Goal: Transaction & Acquisition: Purchase product/service

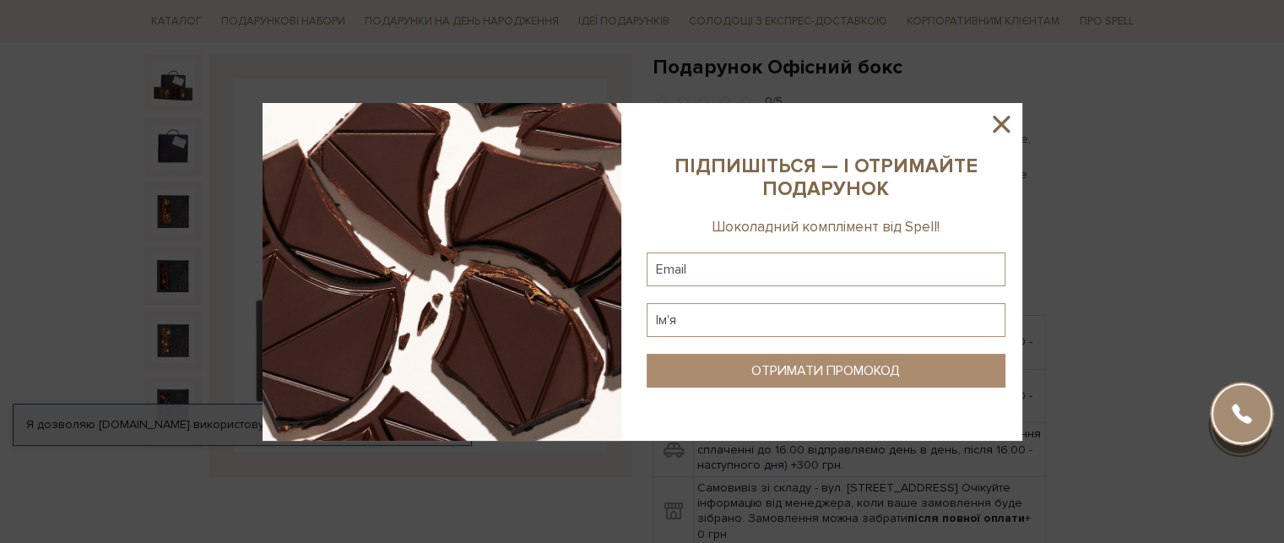
click at [1001, 127] on icon at bounding box center [1001, 124] width 29 height 29
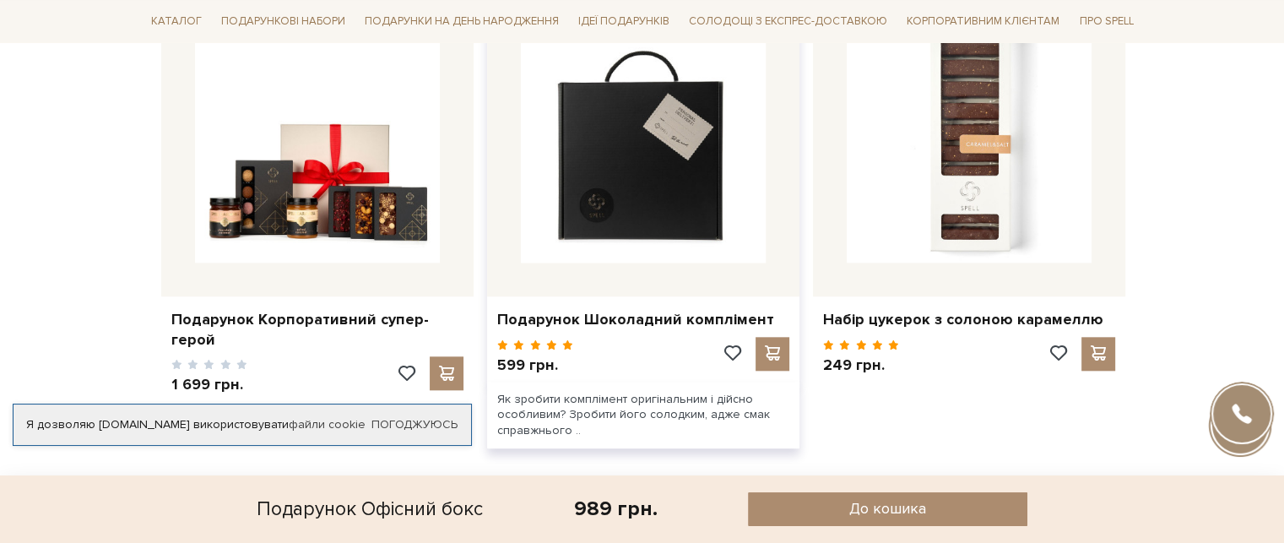
scroll to position [1689, 0]
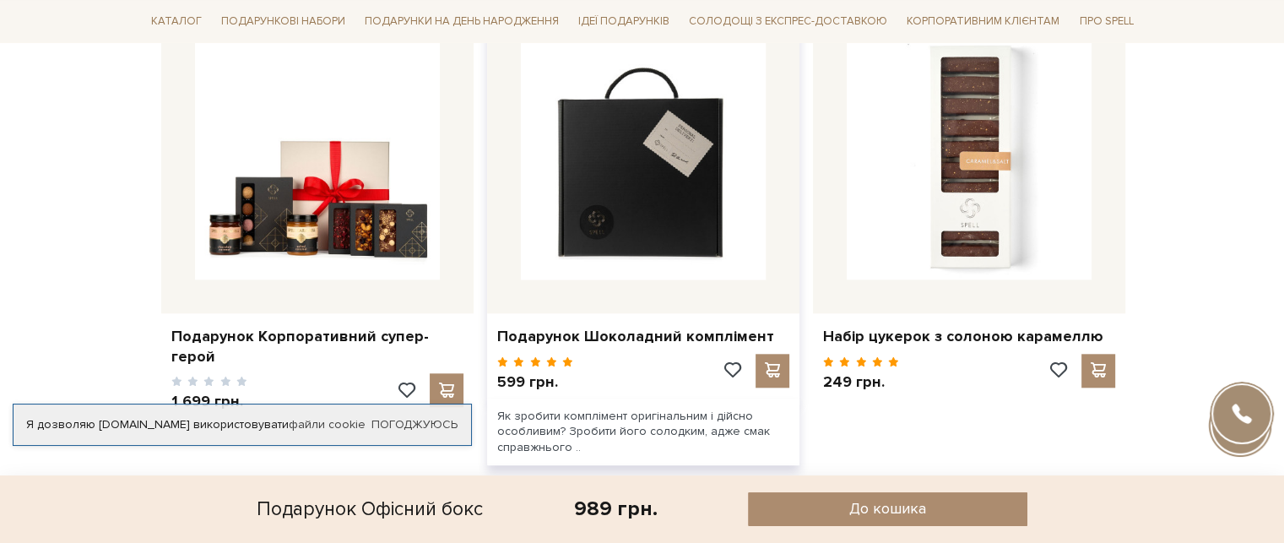
click at [686, 227] on img at bounding box center [643, 157] width 245 height 245
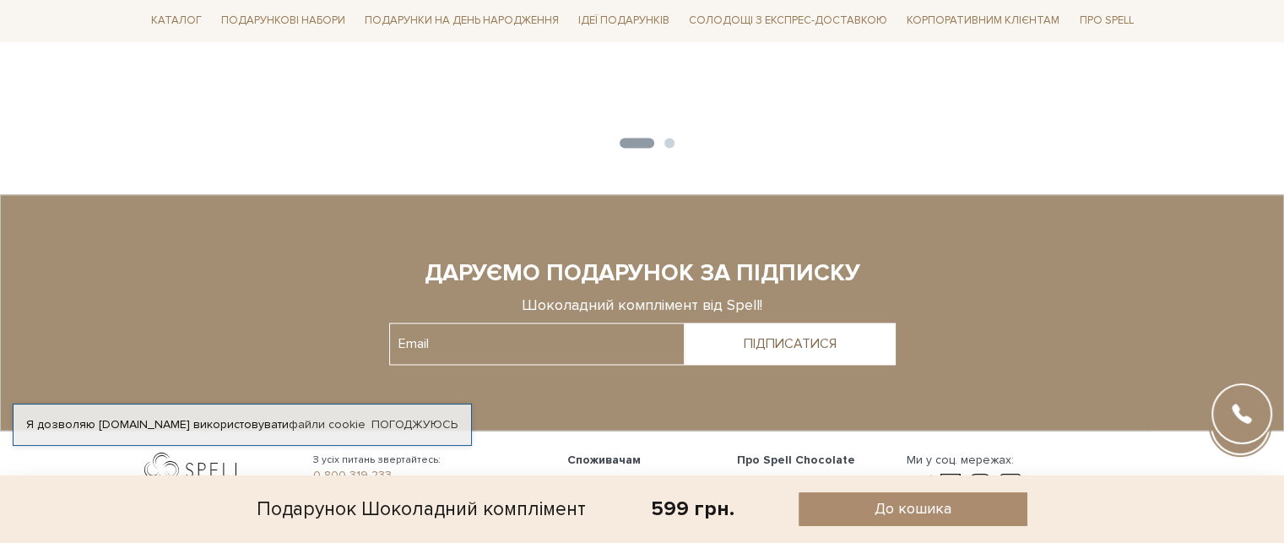
scroll to position [2516, 0]
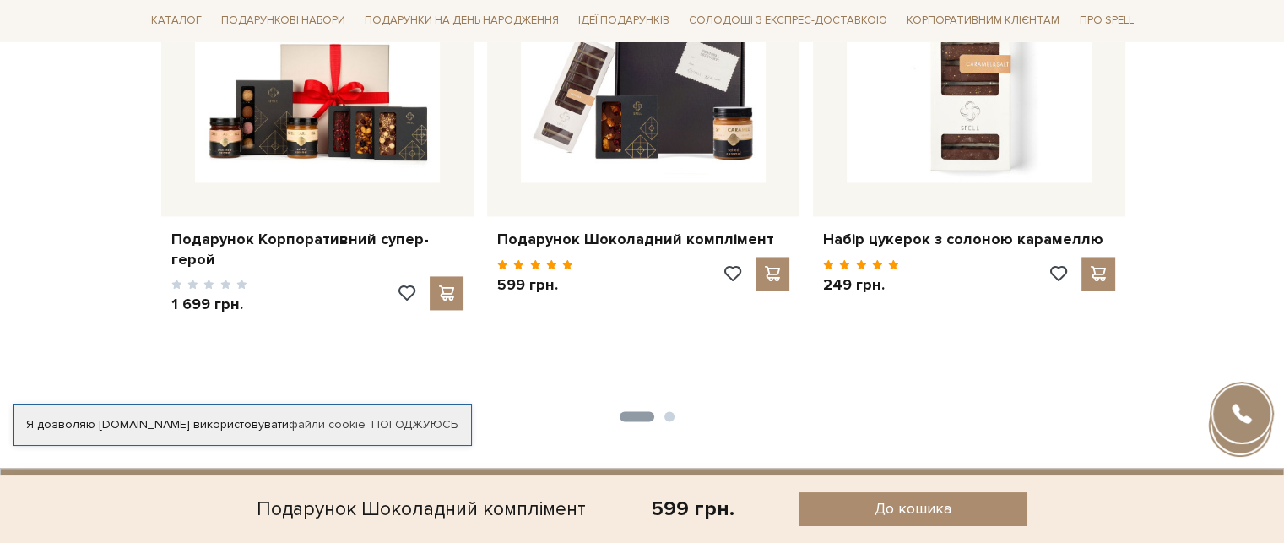
click at [665, 413] on button "2" at bounding box center [670, 416] width 10 height 10
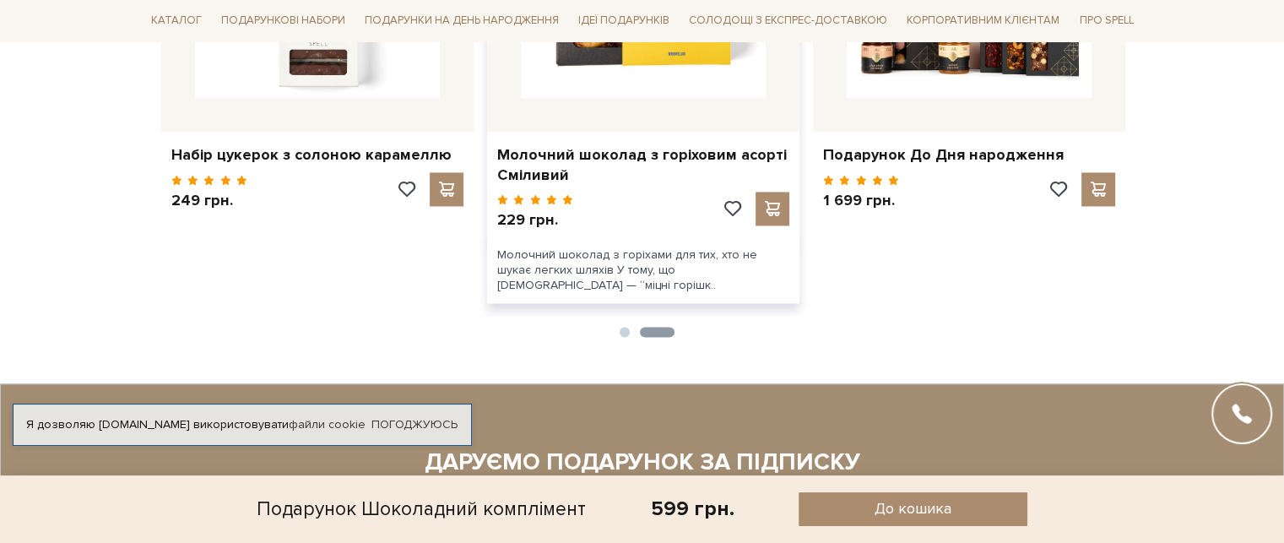
scroll to position [2347, 0]
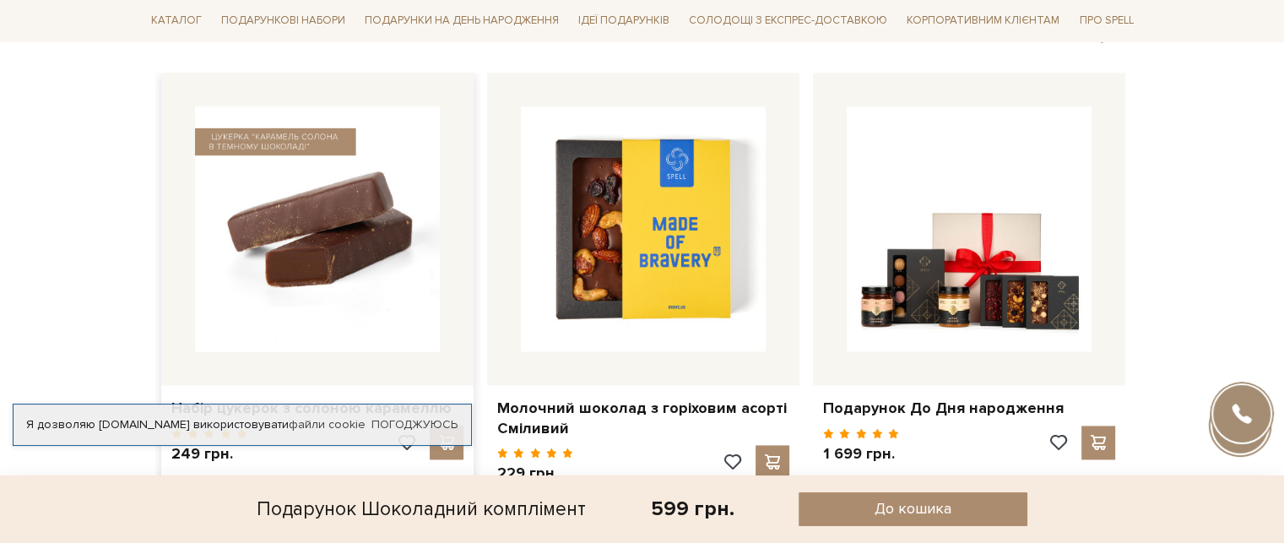
click at [328, 219] on img at bounding box center [317, 228] width 245 height 245
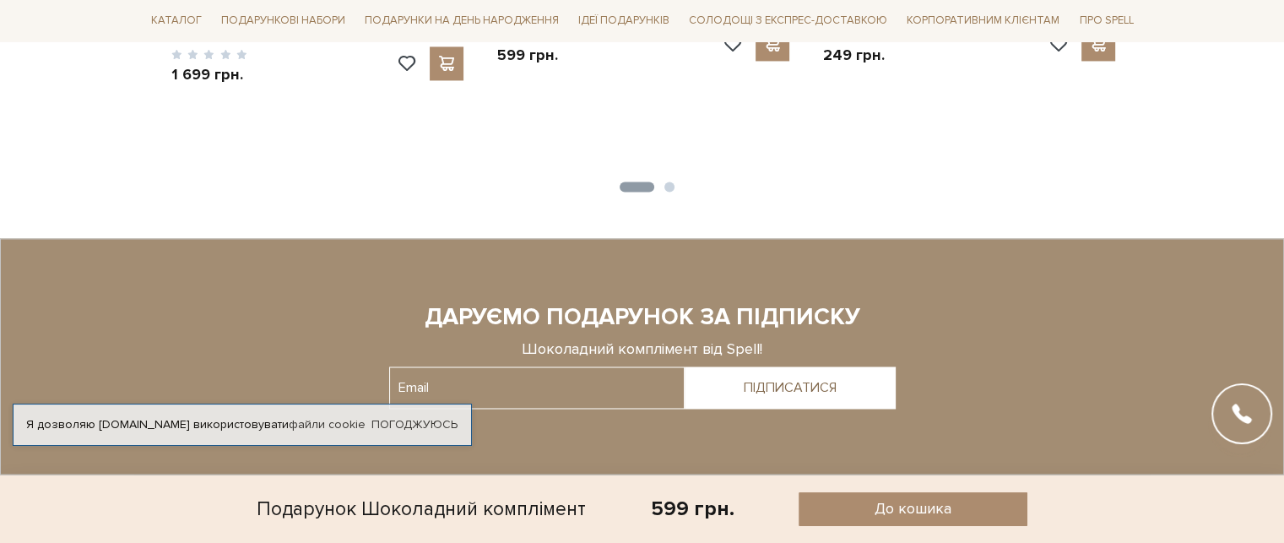
scroll to position [2770, 0]
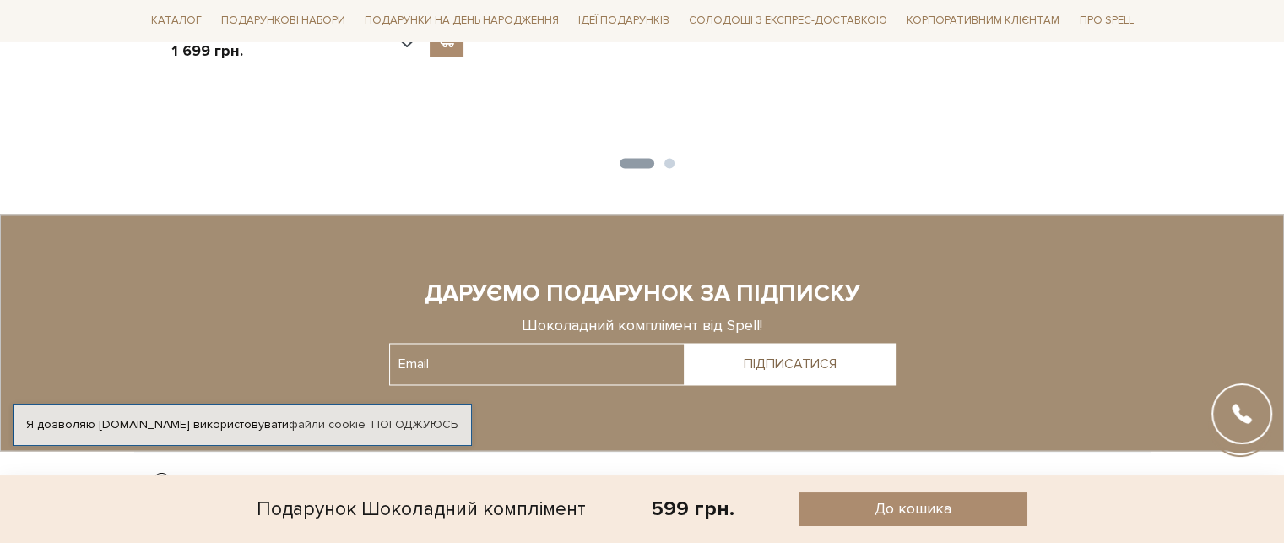
click at [671, 161] on button "2" at bounding box center [670, 163] width 10 height 10
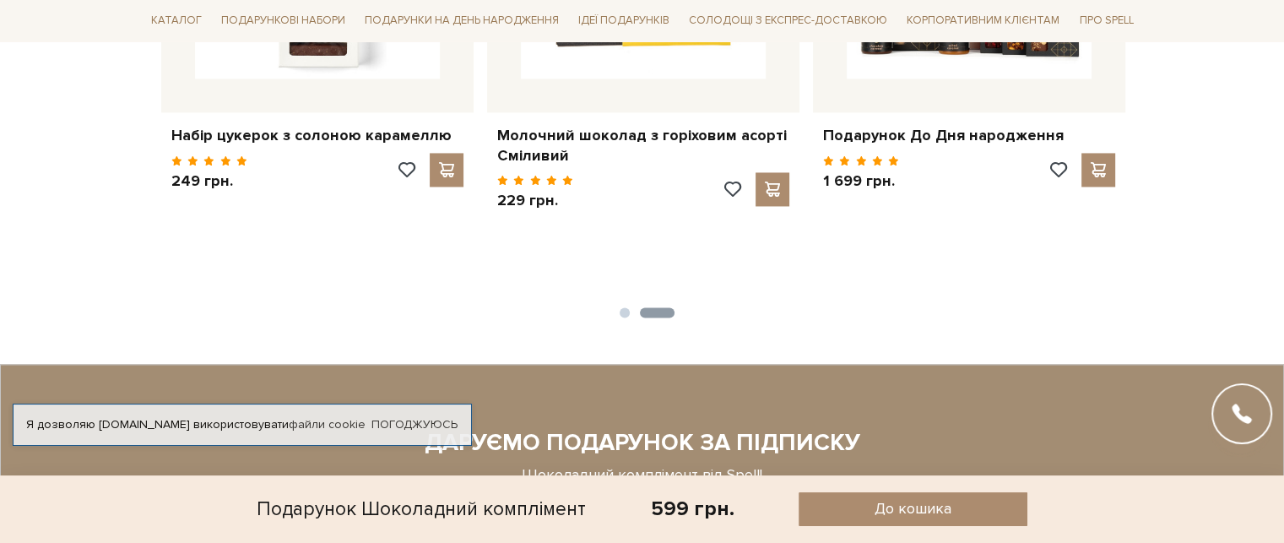
scroll to position [2263, 0]
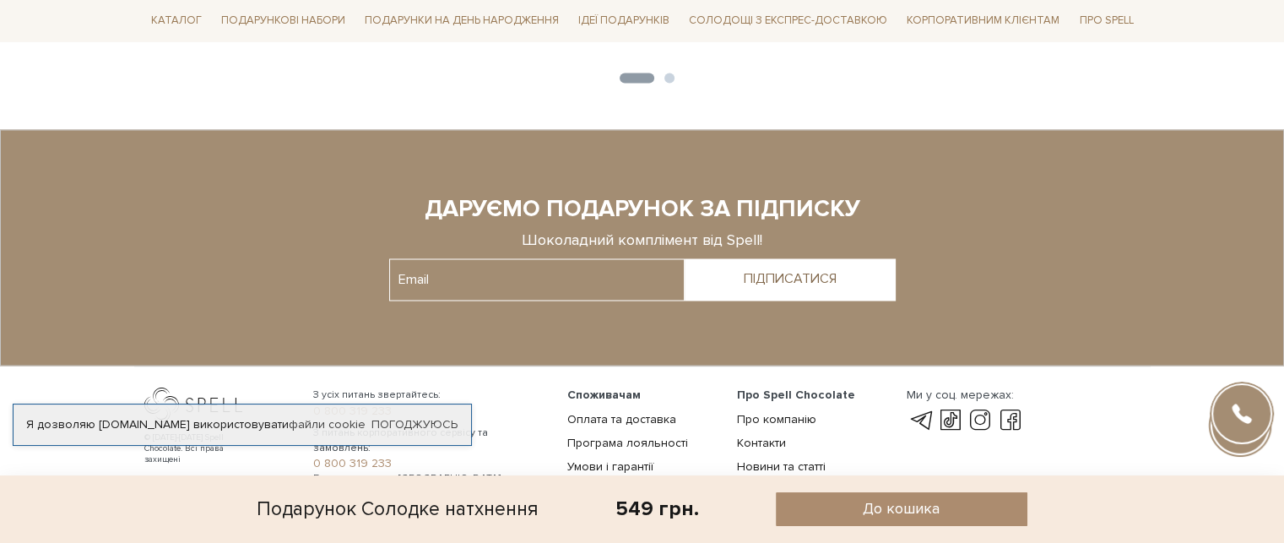
scroll to position [2899, 0]
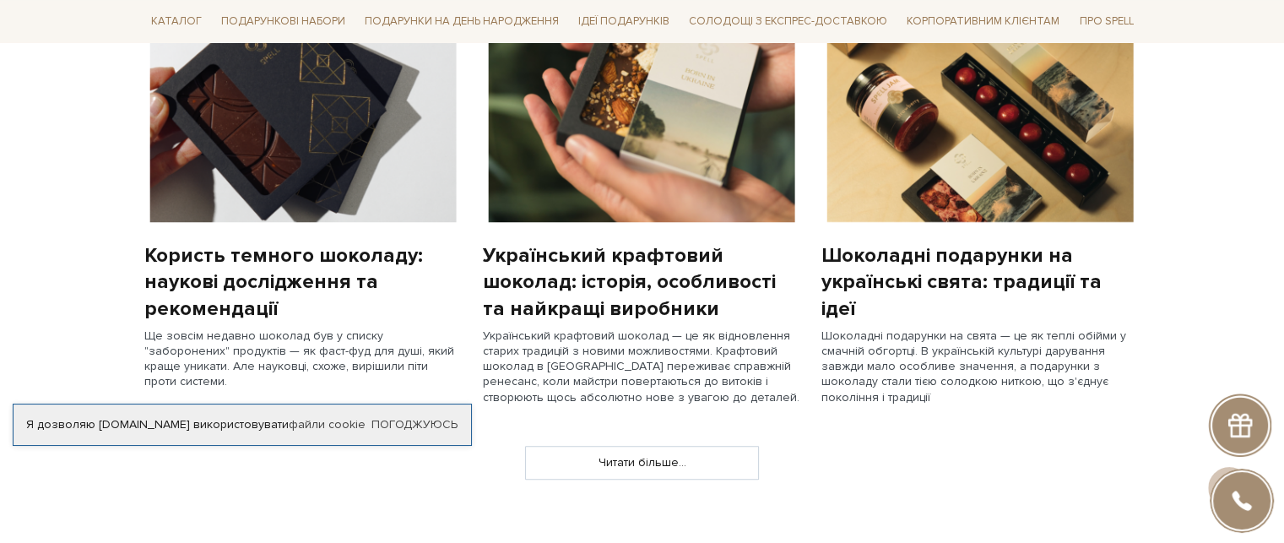
scroll to position [1435, 0]
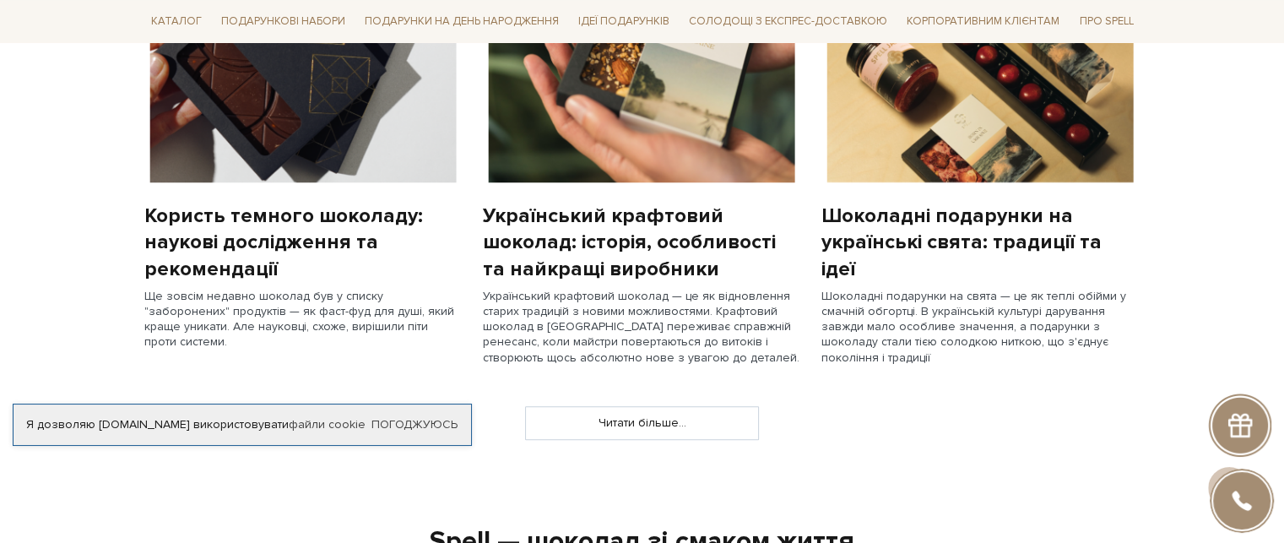
click at [942, 145] on img at bounding box center [981, 62] width 318 height 239
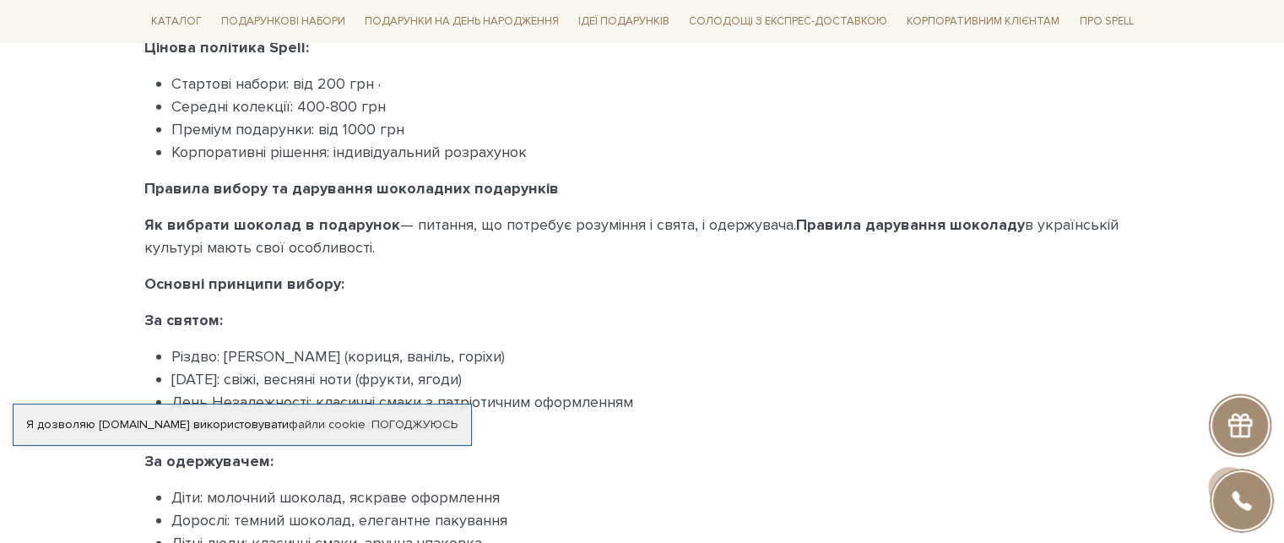
scroll to position [4729, 0]
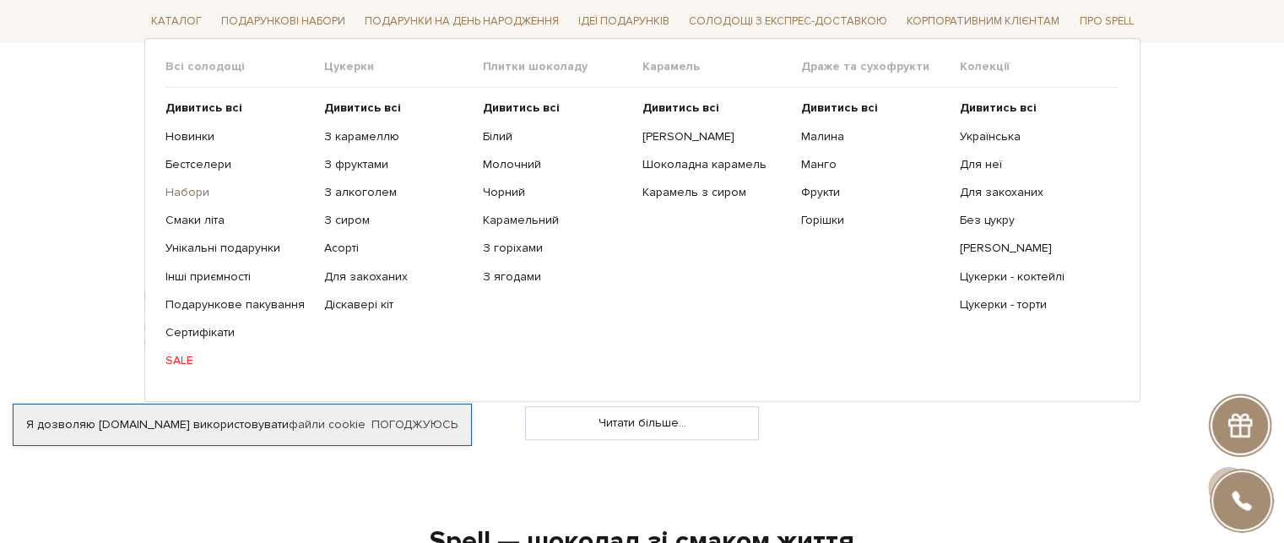
click at [196, 188] on link "Набори" at bounding box center [239, 192] width 146 height 15
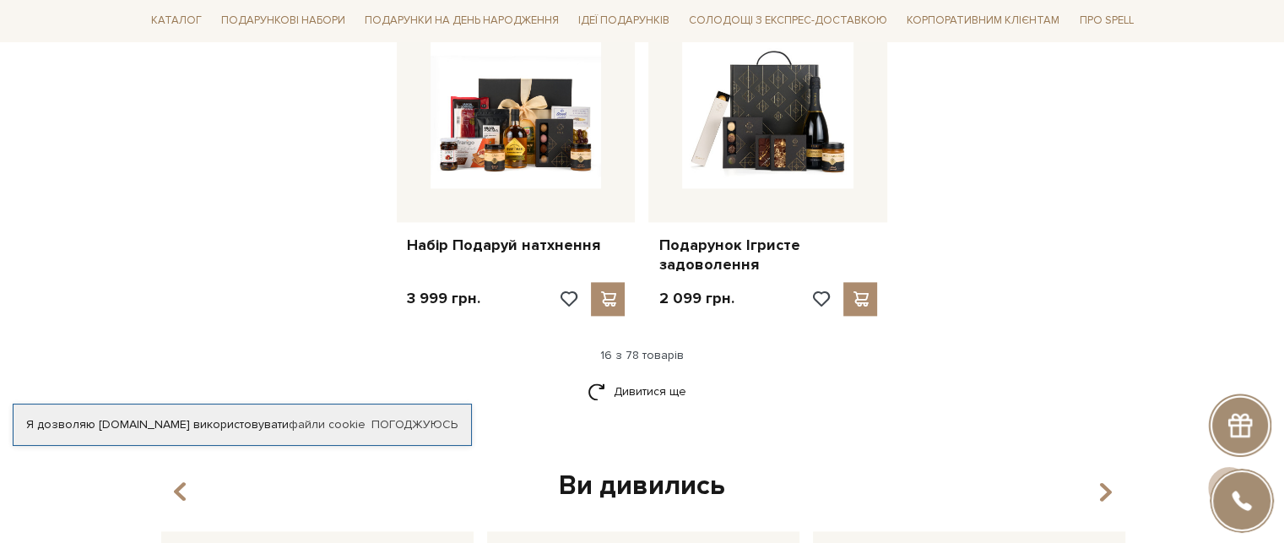
scroll to position [2111, 0]
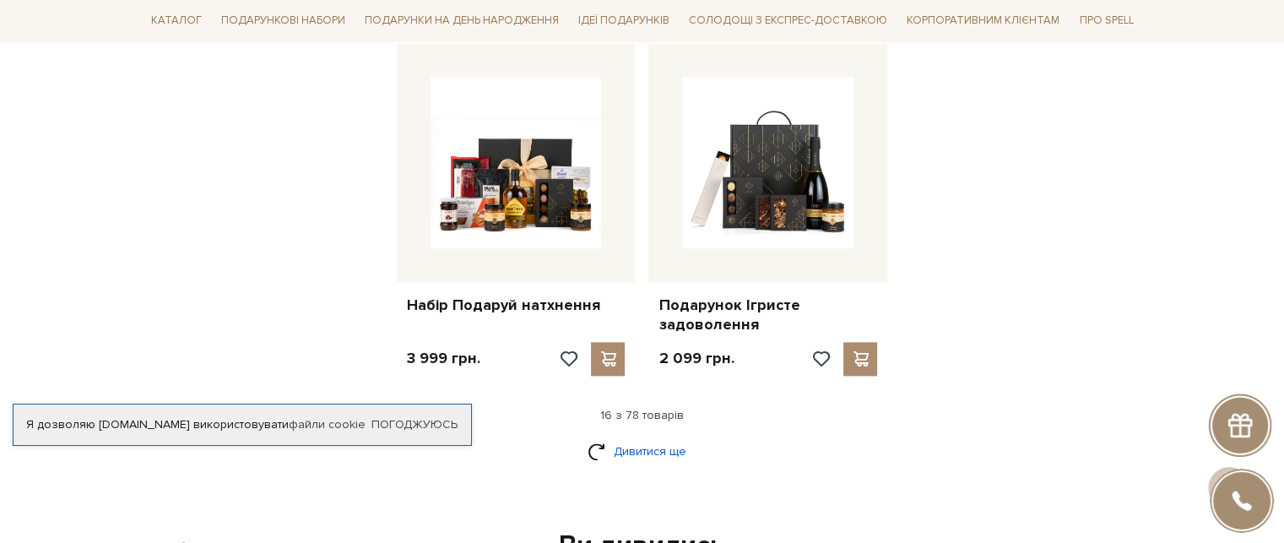
click at [648, 453] on link "Дивитися ще" at bounding box center [643, 452] width 110 height 30
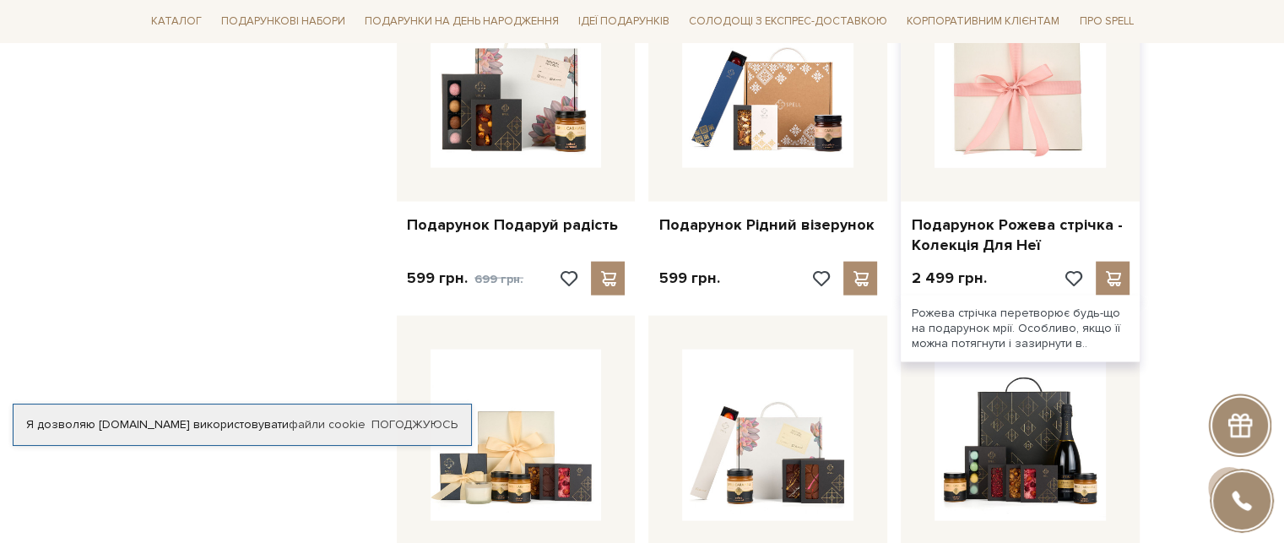
scroll to position [3631, 0]
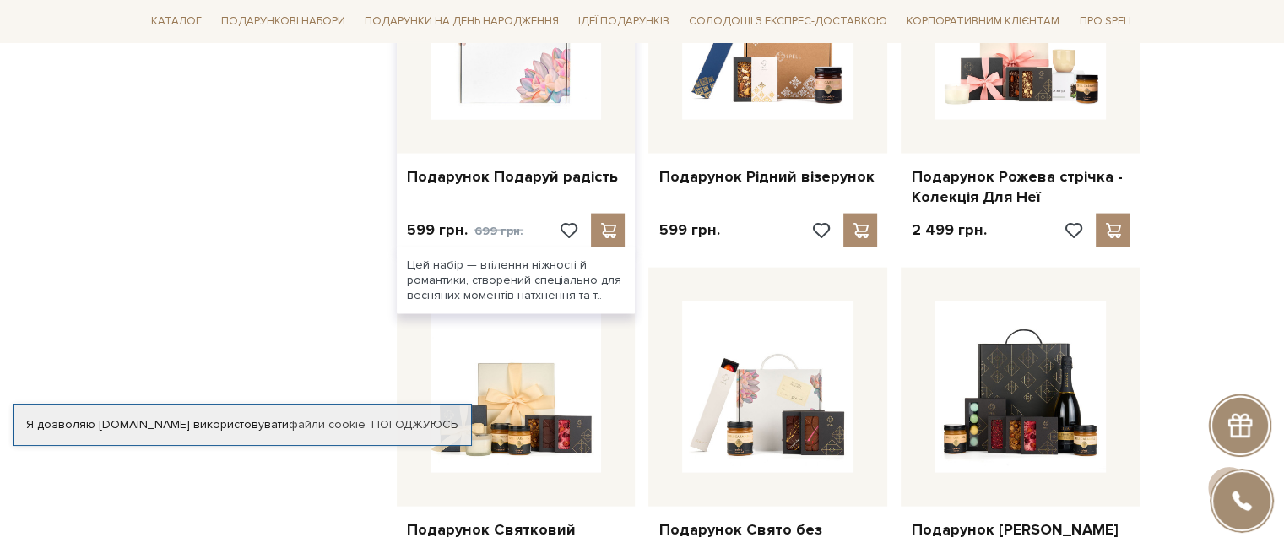
click at [498, 103] on img at bounding box center [516, 33] width 171 height 171
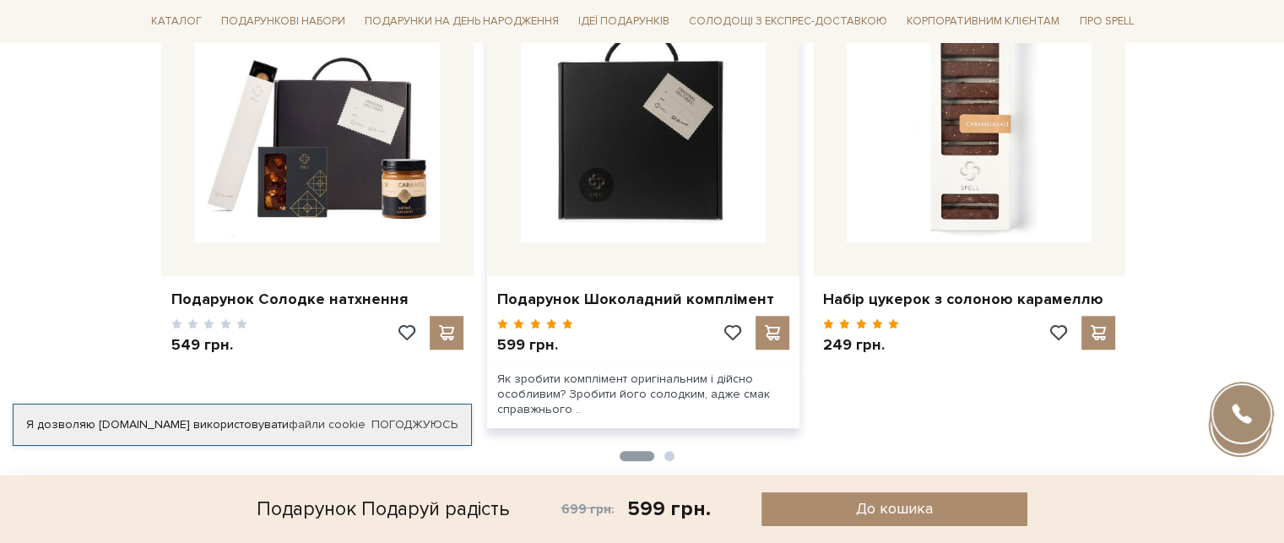
scroll to position [1351, 0]
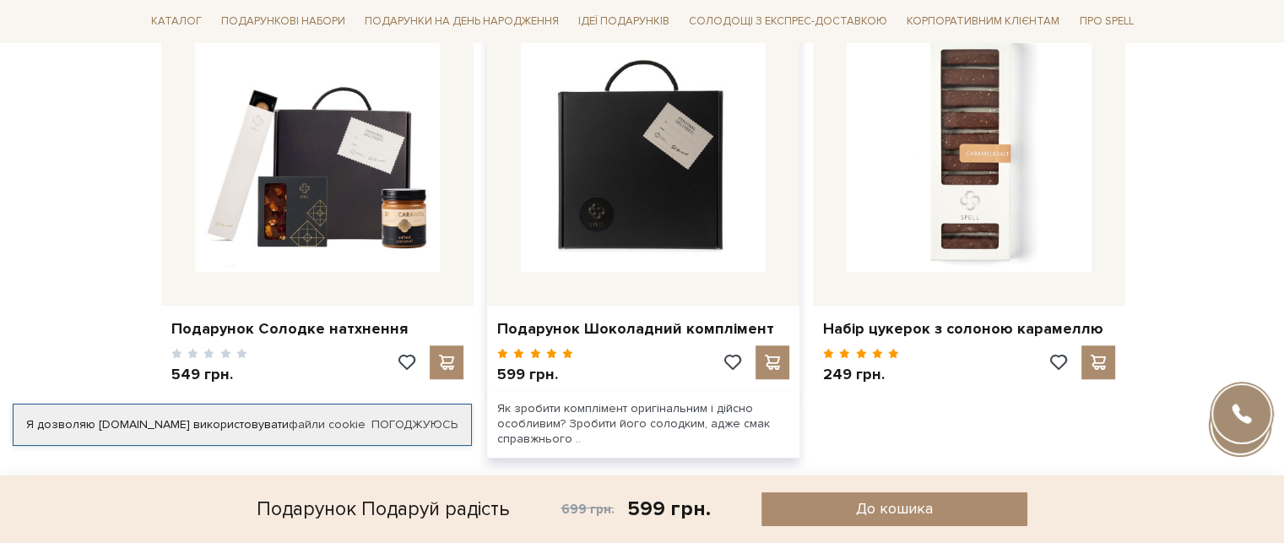
click at [651, 225] on img at bounding box center [643, 149] width 245 height 245
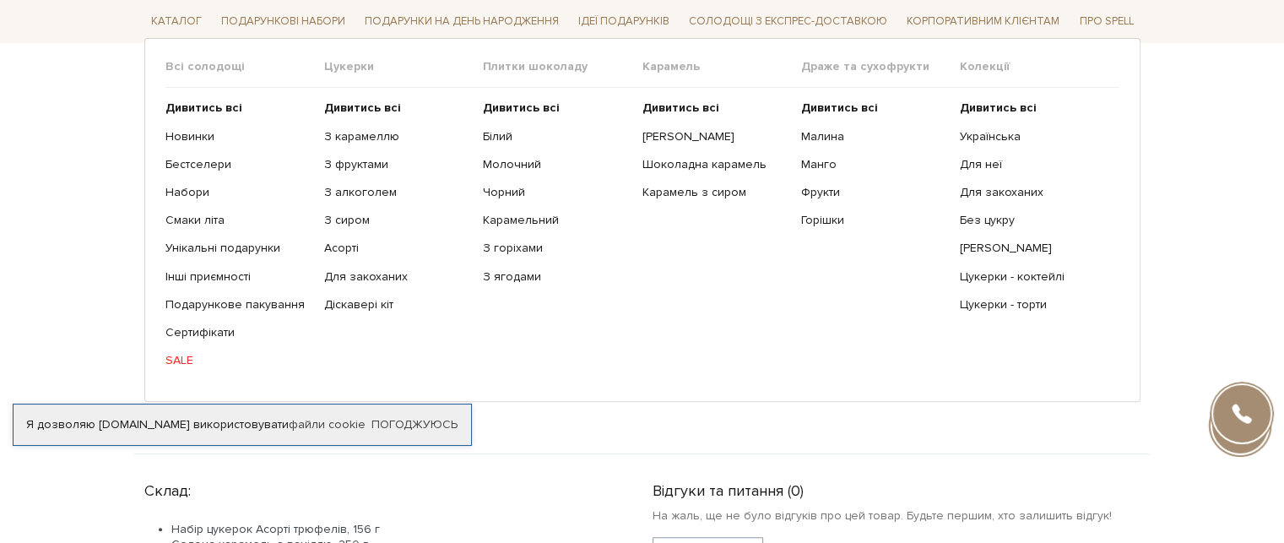
scroll to position [253, 0]
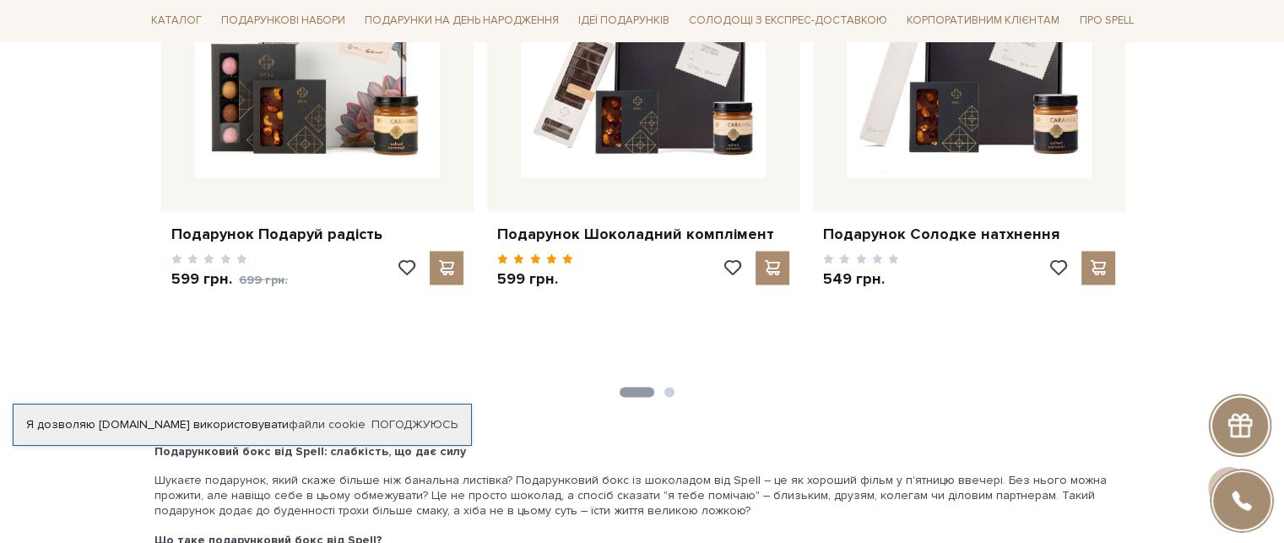
scroll to position [2786, 0]
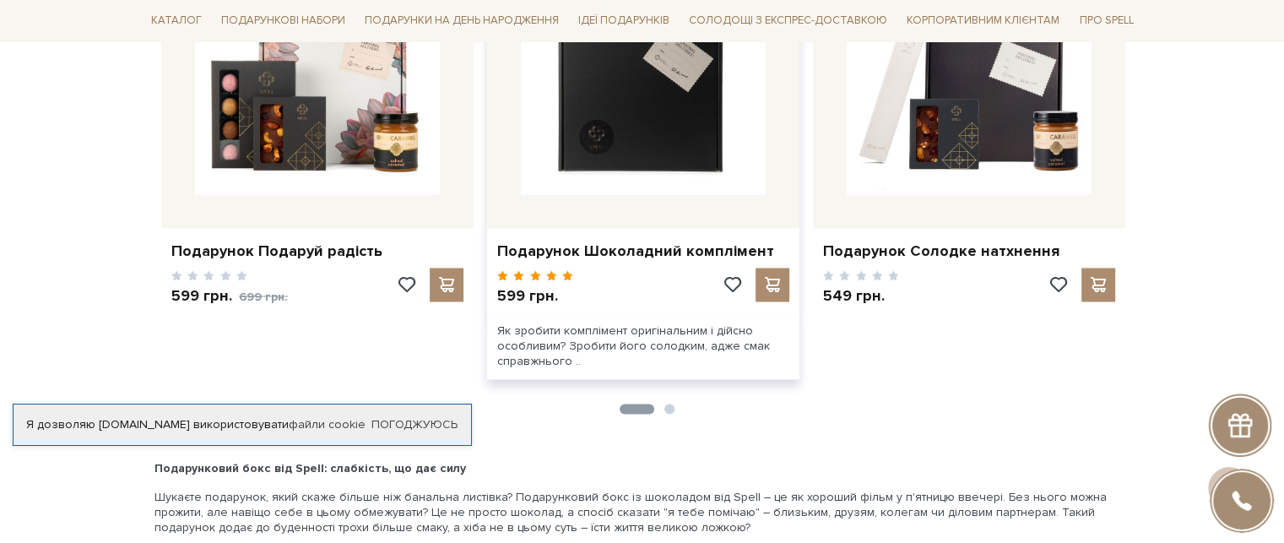
click at [644, 141] on img at bounding box center [643, 71] width 245 height 245
